Goal: Task Accomplishment & Management: Manage account settings

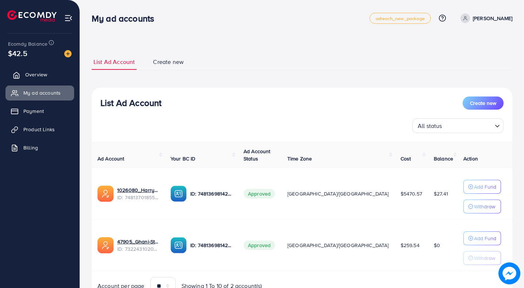
click at [54, 81] on link "Overview" at bounding box center [39, 74] width 69 height 15
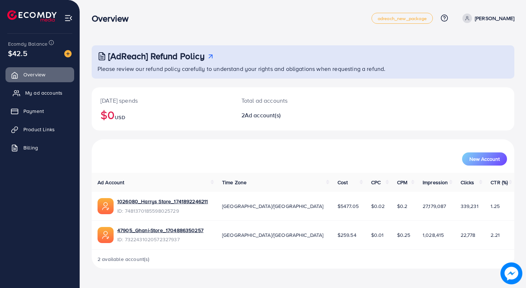
click at [49, 93] on span "My ad accounts" at bounding box center [43, 92] width 37 height 7
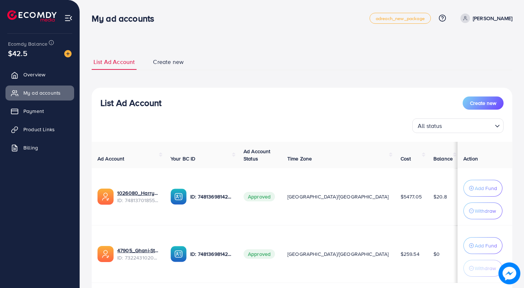
click at [473, 22] on p "[PERSON_NAME]" at bounding box center [492, 18] width 39 height 9
click at [470, 52] on link "Log out" at bounding box center [477, 60] width 69 height 16
click at [480, 22] on p "[PERSON_NAME]" at bounding box center [492, 18] width 39 height 9
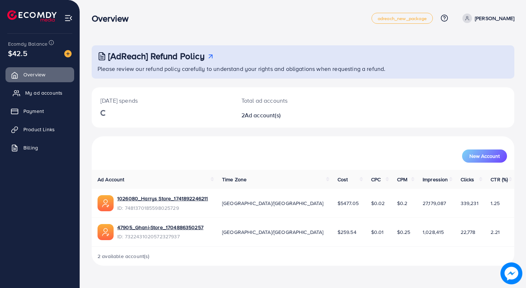
click at [35, 89] on span "My ad accounts" at bounding box center [43, 92] width 37 height 7
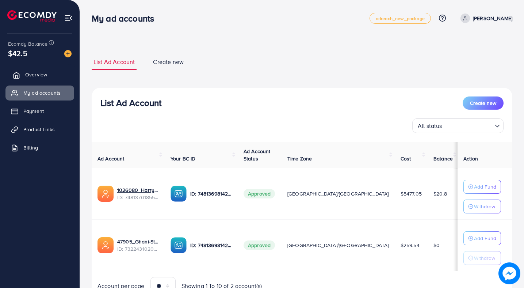
drag, startPoint x: 51, startPoint y: 86, endPoint x: 51, endPoint y: 78, distance: 8.0
click at [51, 86] on link "My ad accounts" at bounding box center [39, 92] width 69 height 15
click at [51, 78] on link "Overview" at bounding box center [39, 74] width 69 height 15
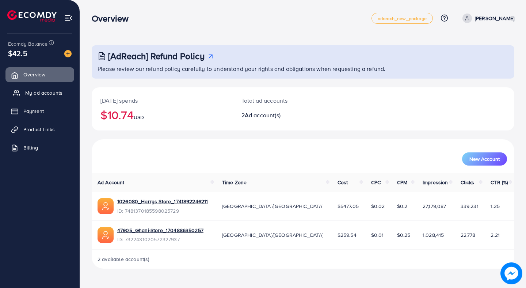
click at [54, 90] on span "My ad accounts" at bounding box center [43, 92] width 37 height 7
